Goal: Communication & Community: Answer question/provide support

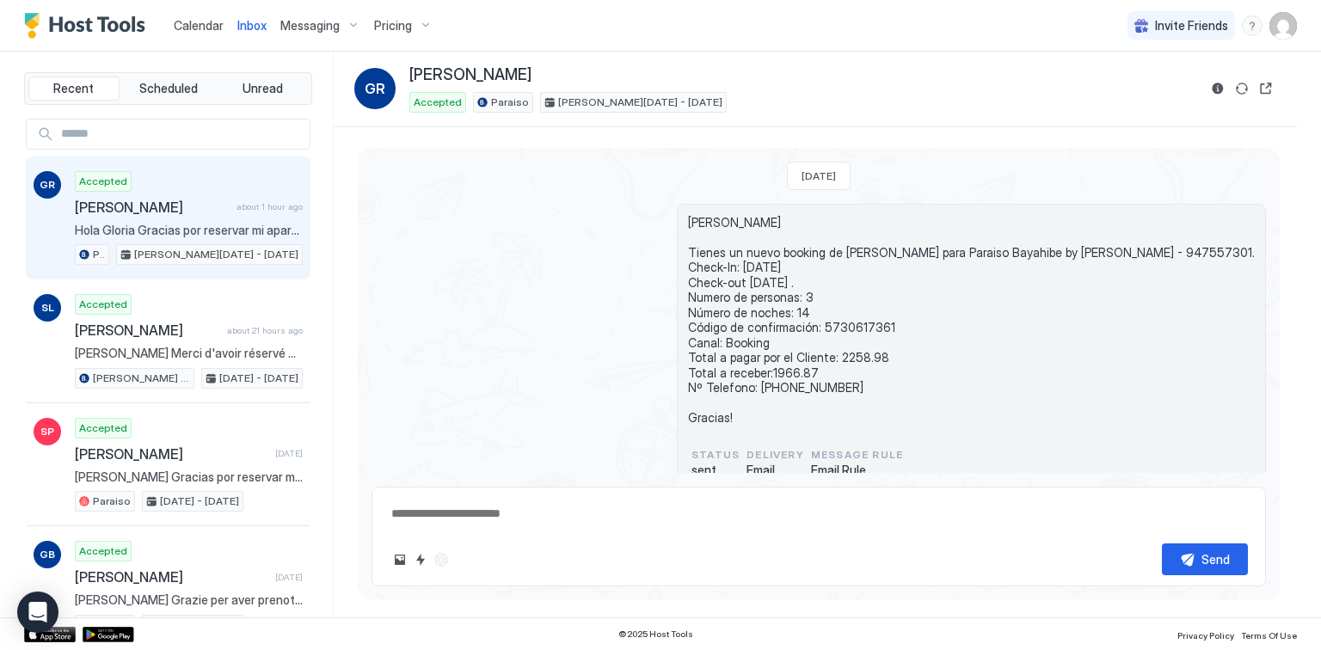
scroll to position [191, 0]
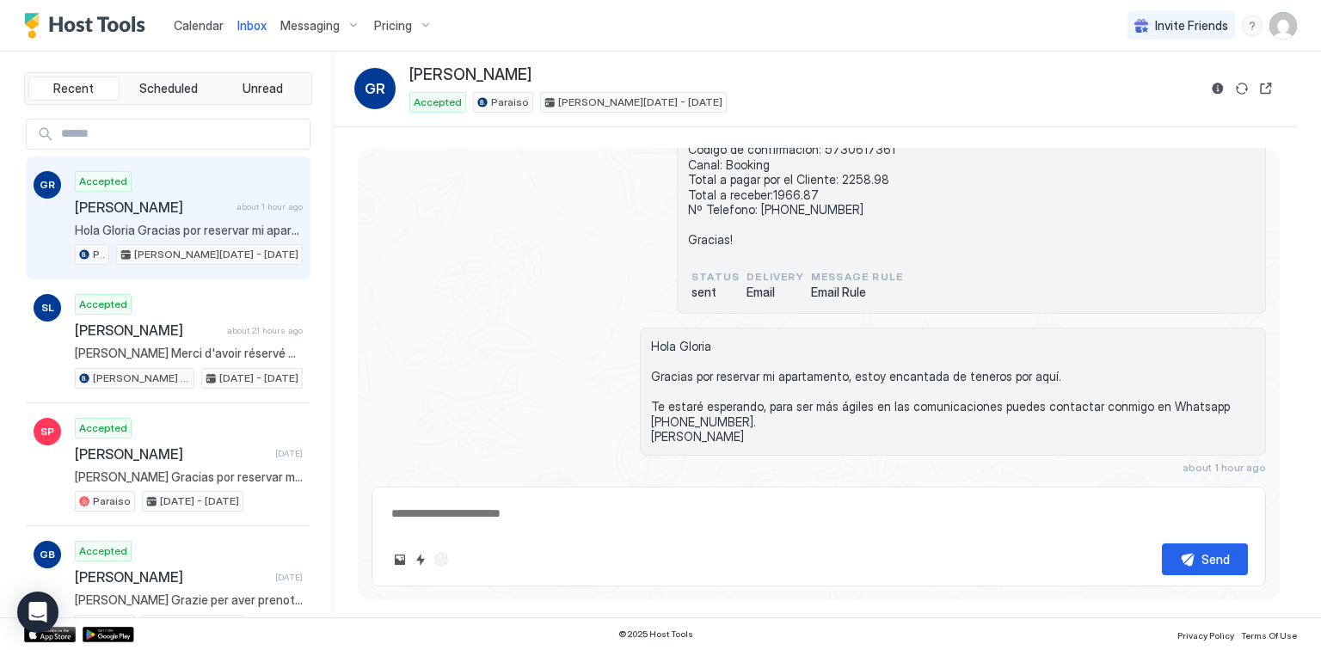
click at [179, 21] on span "Calendar" at bounding box center [199, 25] width 50 height 15
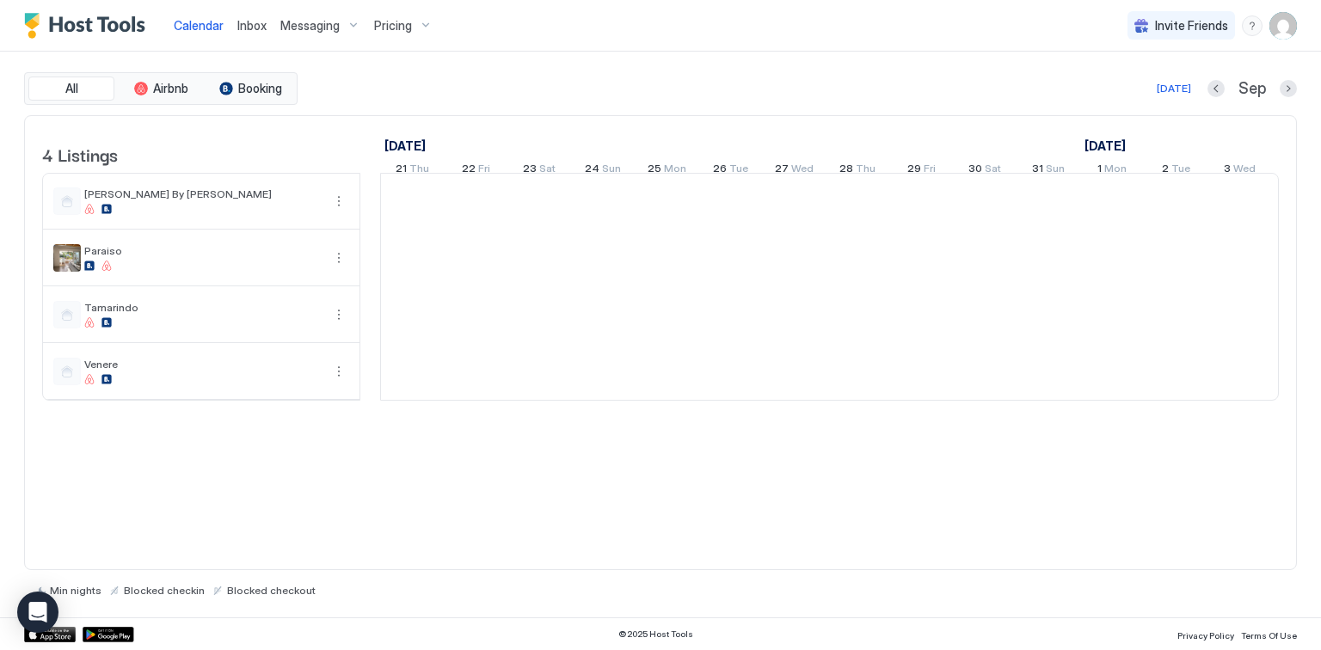
scroll to position [0, 955]
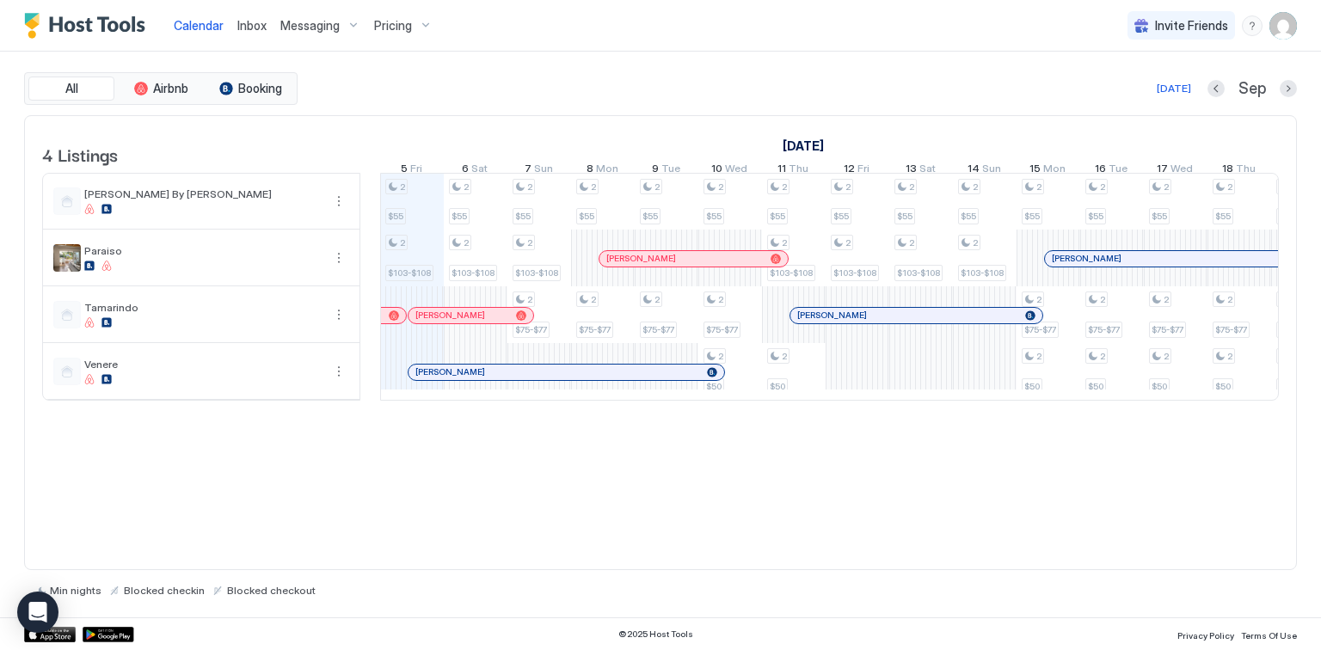
click at [250, 28] on span "Inbox" at bounding box center [251, 25] width 29 height 15
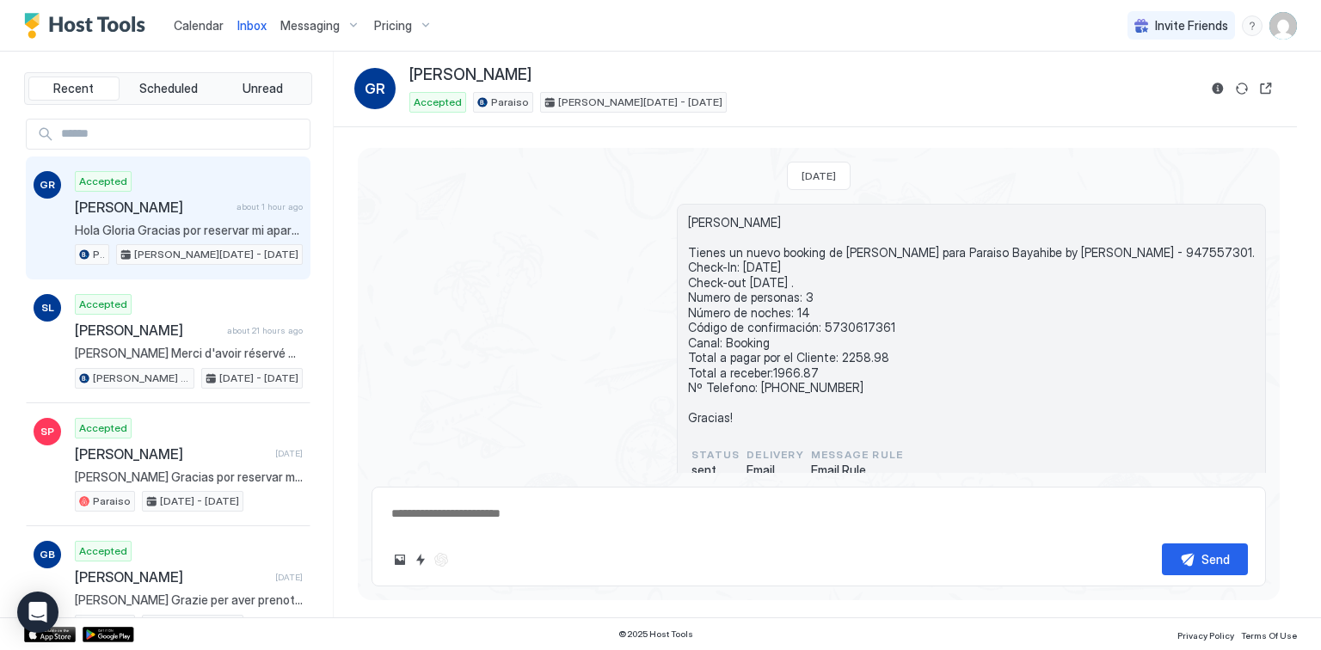
scroll to position [191, 0]
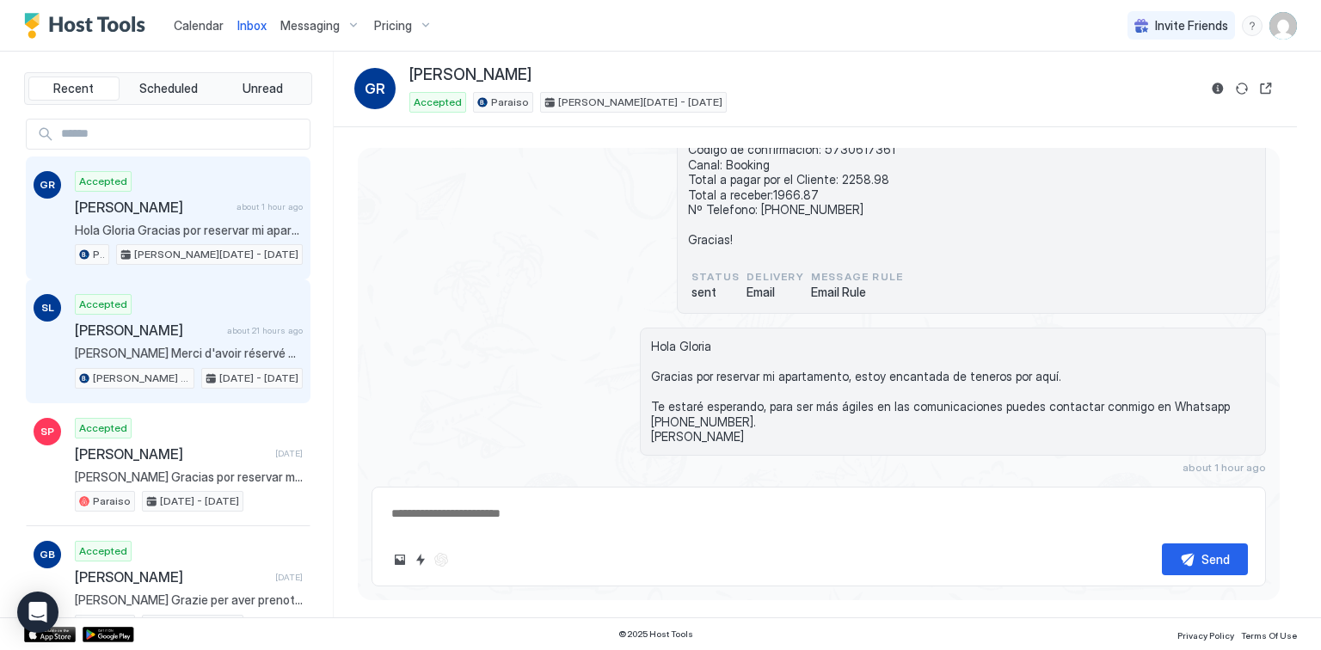
click at [126, 330] on span "[PERSON_NAME]" at bounding box center [147, 330] width 145 height 17
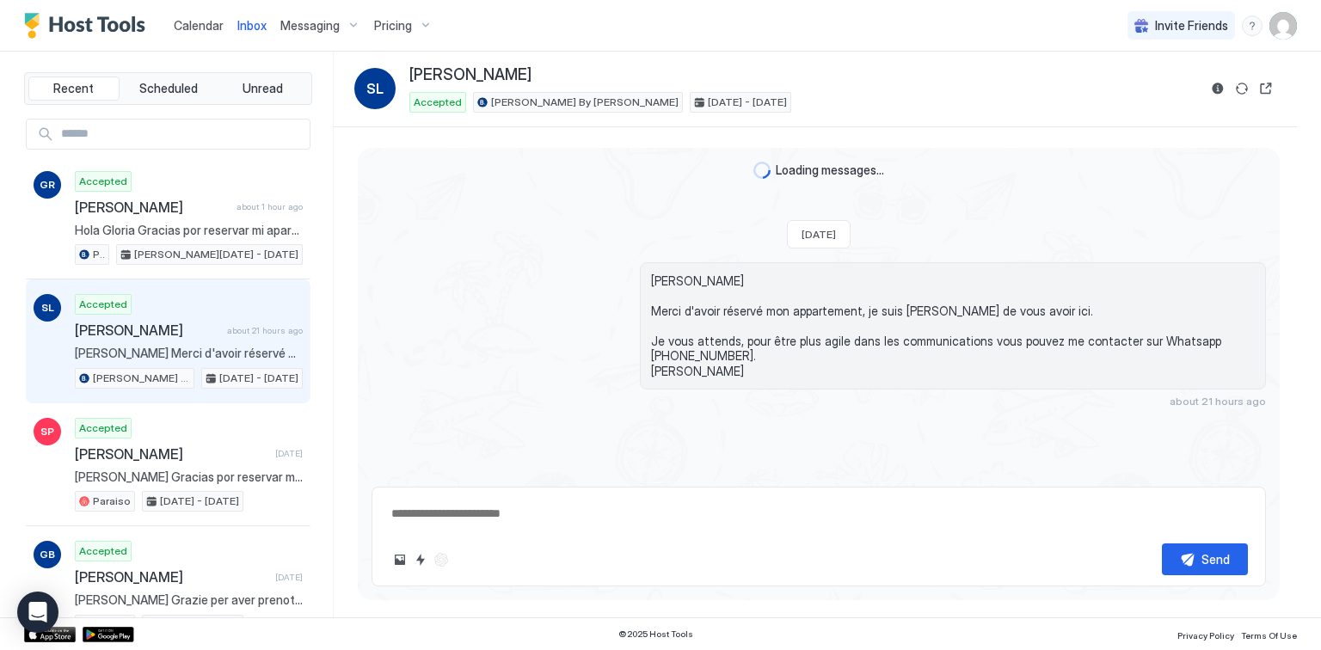
scroll to position [191, 0]
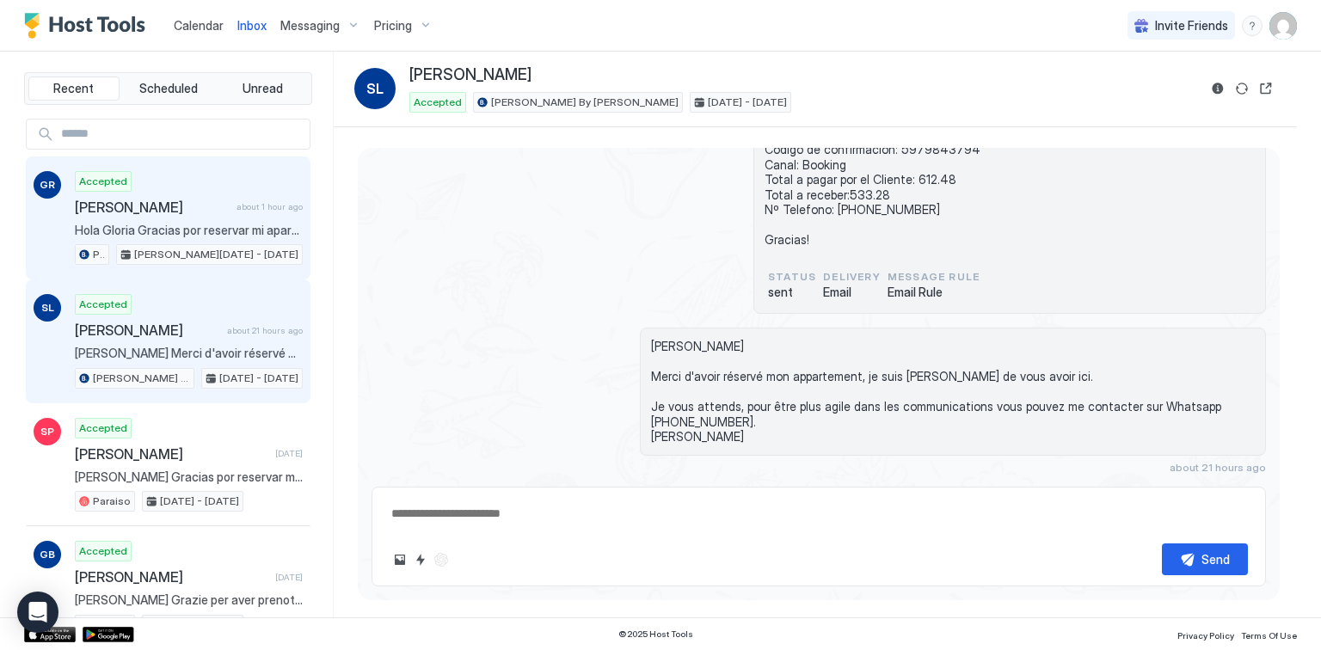
click at [168, 212] on span "[PERSON_NAME]" at bounding box center [152, 207] width 155 height 17
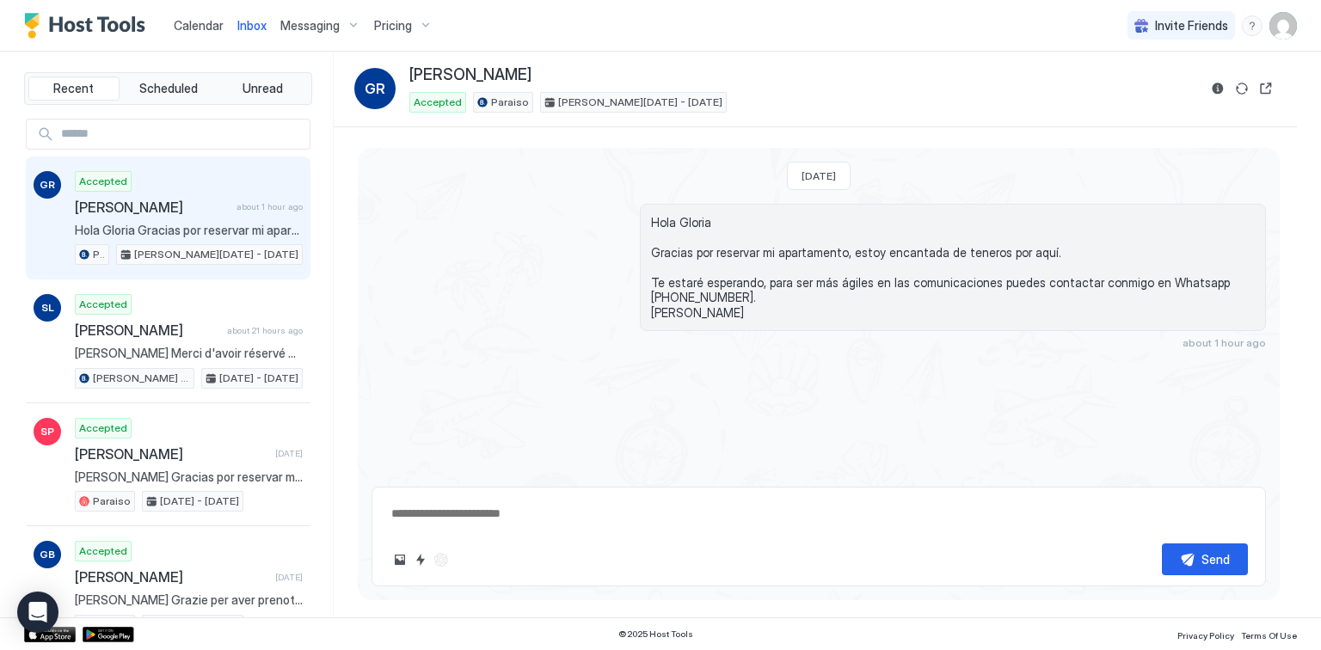
scroll to position [191, 0]
